Goal: Find specific page/section: Find specific page/section

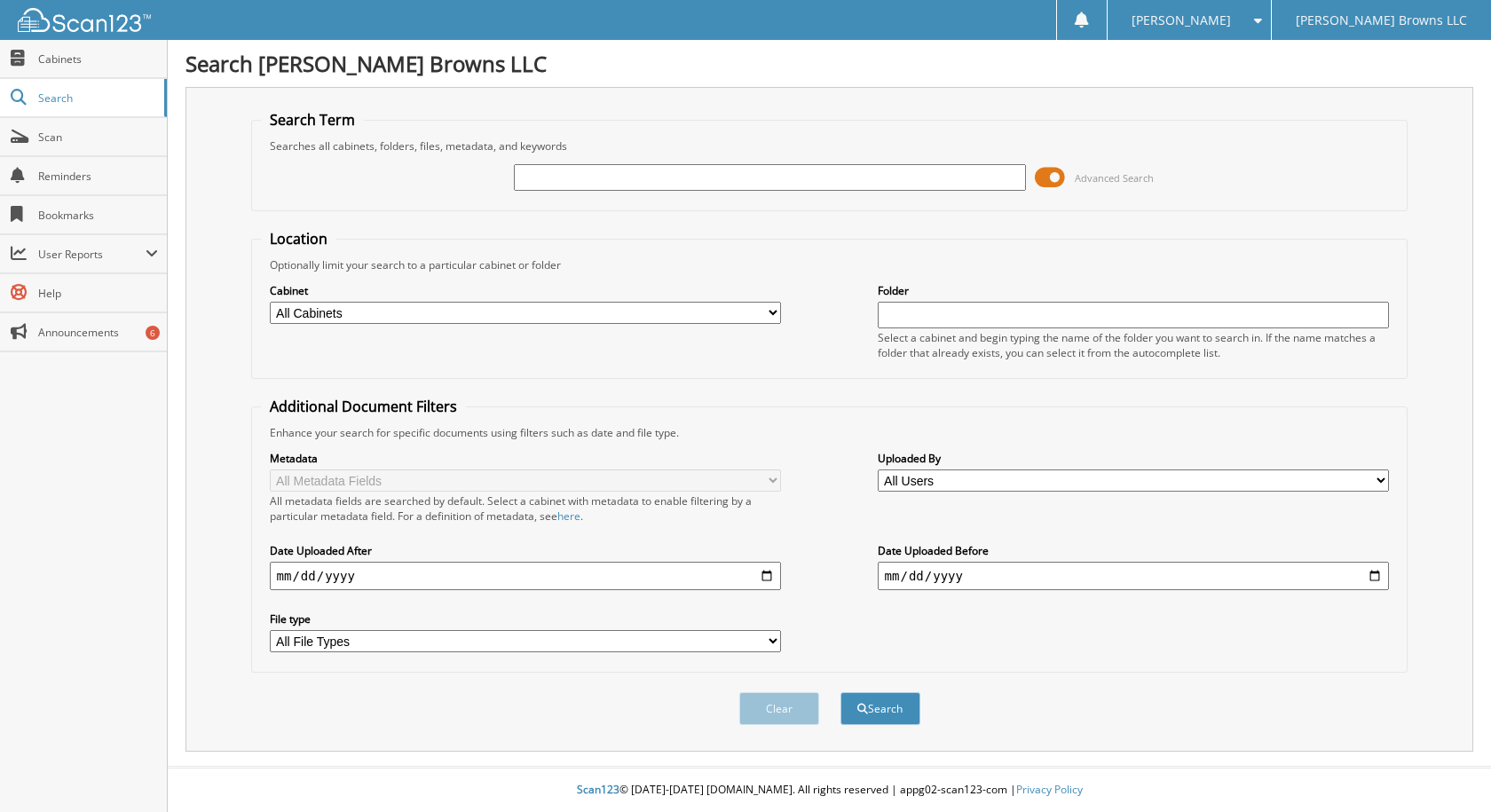
click at [683, 168] on input "text" at bounding box center [770, 177] width 512 height 27
type input "6125594"
click at [869, 722] on button "Search" at bounding box center [881, 708] width 80 height 33
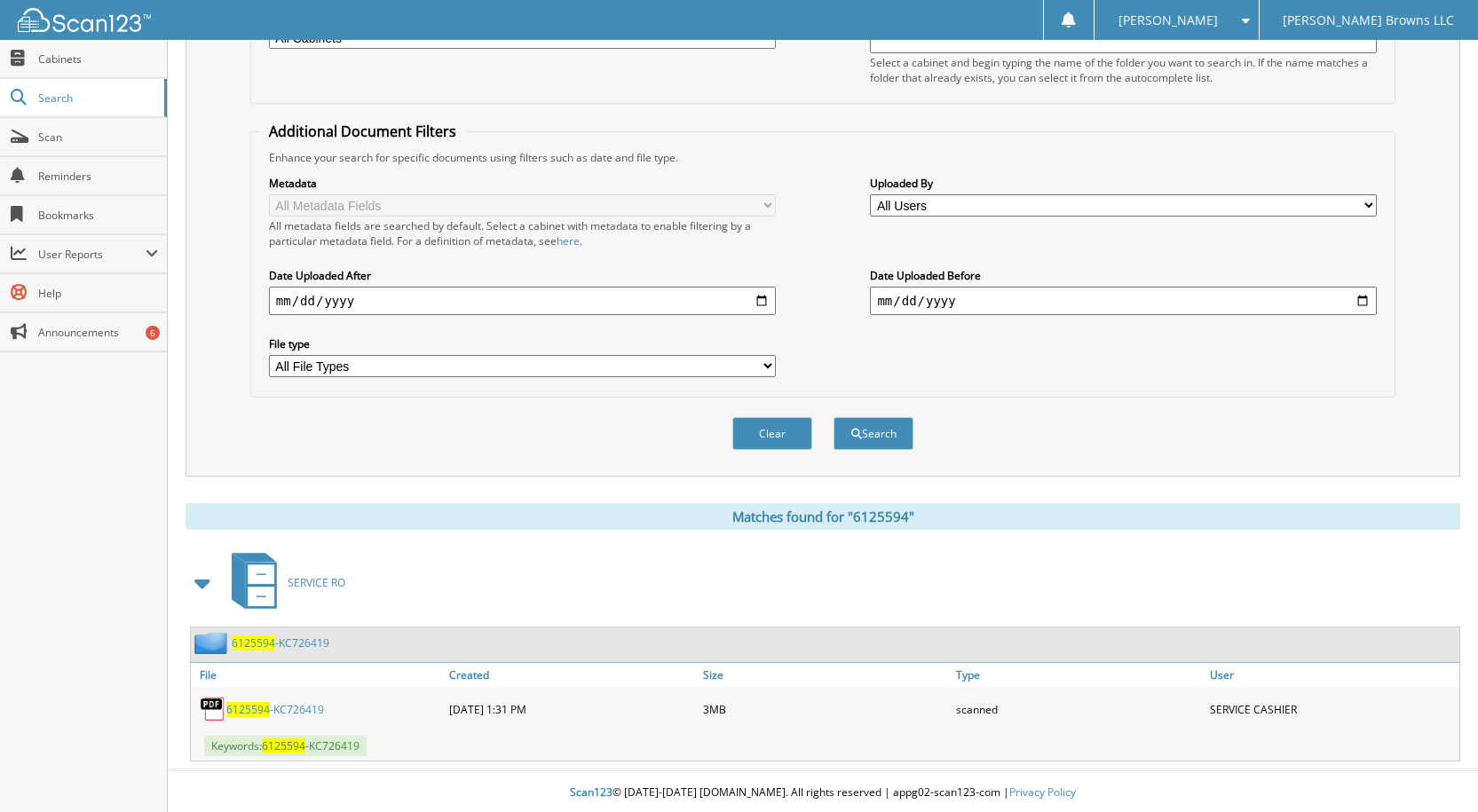
scroll to position [279, 0]
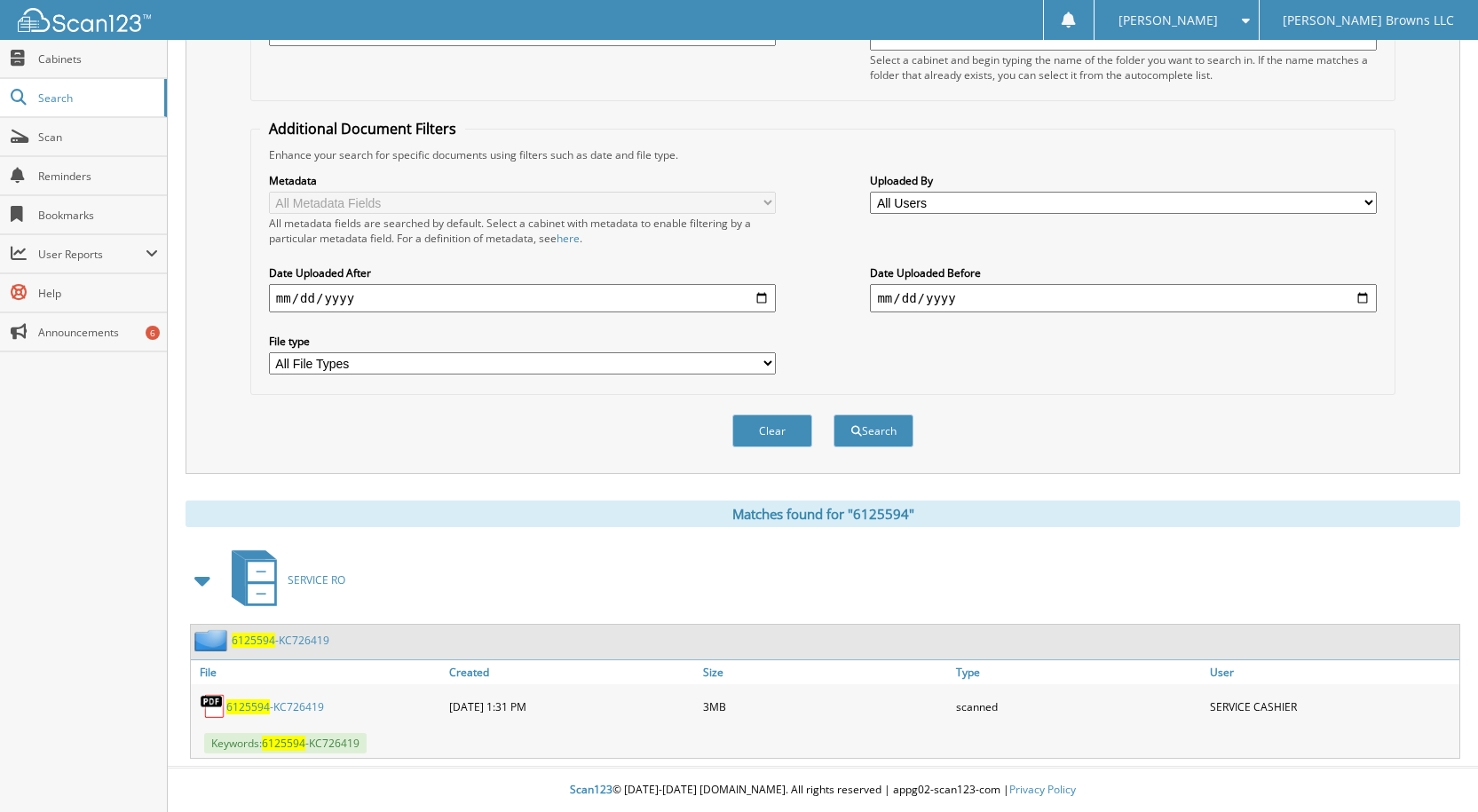
click at [255, 704] on span "6125594" at bounding box center [248, 707] width 44 height 15
